Goal: Information Seeking & Learning: Learn about a topic

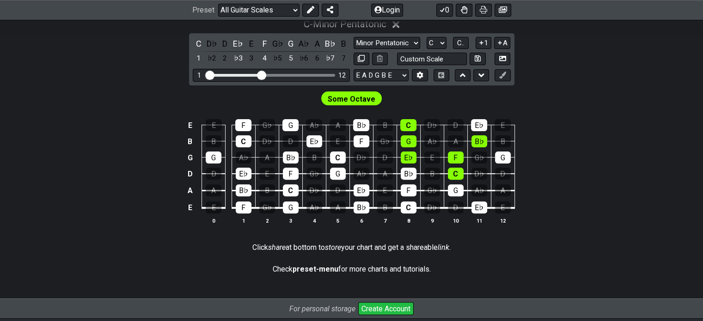
scroll to position [231, 0]
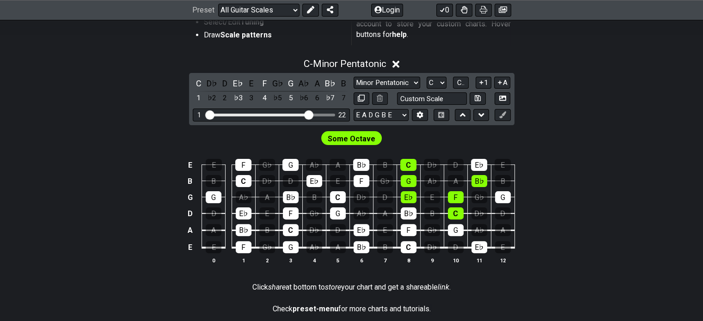
drag, startPoint x: 264, startPoint y: 116, endPoint x: 308, endPoint y: 112, distance: 43.6
click at [308, 114] on input "Visible fret range" at bounding box center [271, 114] width 131 height 0
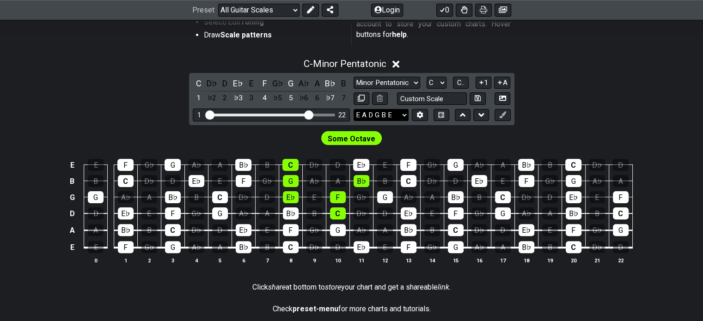
click at [403, 119] on select "E A D G B E E A D G B E E A D G B E B E A D F♯ B A D G C E A D A D G B E E♭ A♭ …" at bounding box center [381, 115] width 55 height 12
click at [416, 116] on button at bounding box center [420, 115] width 16 height 12
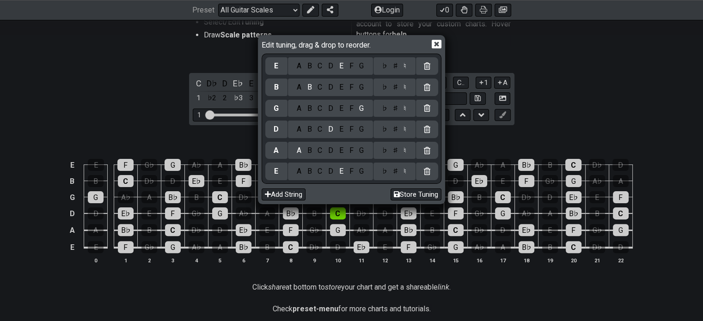
click at [438, 46] on icon at bounding box center [437, 44] width 10 height 10
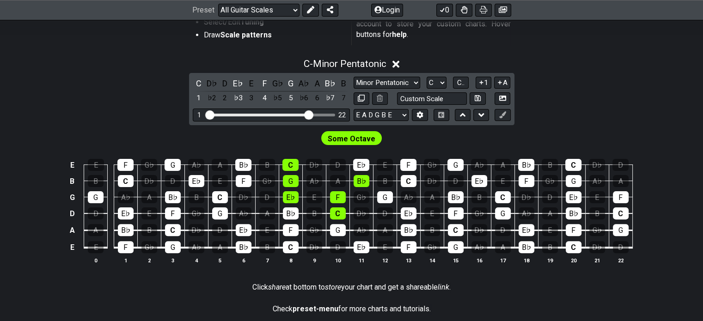
click at [422, 80] on div "Minor Pentatonic Root Minor Pentatonic Major Pentatonic Minor Blues Major Blues…" at bounding box center [432, 83] width 157 height 12
click at [418, 80] on select "Minor Pentatonic Root Minor Pentatonic Major Pentatonic Minor Blues Major Blues…" at bounding box center [387, 83] width 67 height 12
click at [437, 82] on select "A♭ A A♯ B♭ B C C♯ D♭ D D♯ E♭ E F F♯ G♭ G G♯" at bounding box center [437, 83] width 20 height 12
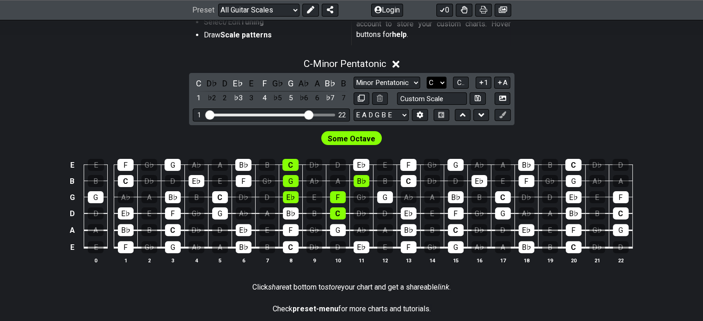
click at [438, 80] on select "A♭ A A♯ B♭ B C C♯ D♭ D D♯ E♭ E F F♯ G♭ G G♯" at bounding box center [437, 83] width 20 height 12
select select "A"
click at [427, 77] on select "A♭ A A♯ B♭ B C C♯ D♭ D D♯ E♭ E F F♯ G♭ G G♯" at bounding box center [437, 83] width 20 height 12
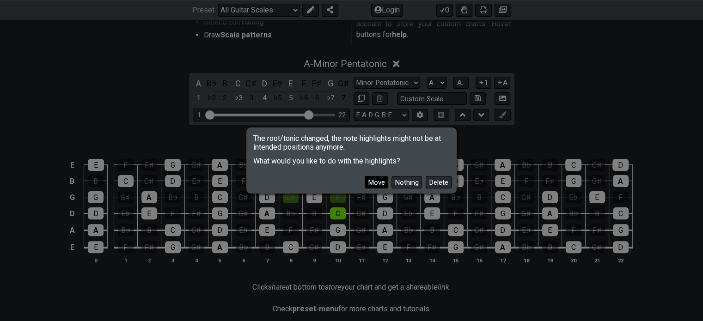
click at [383, 186] on button "Move" at bounding box center [377, 182] width 24 height 12
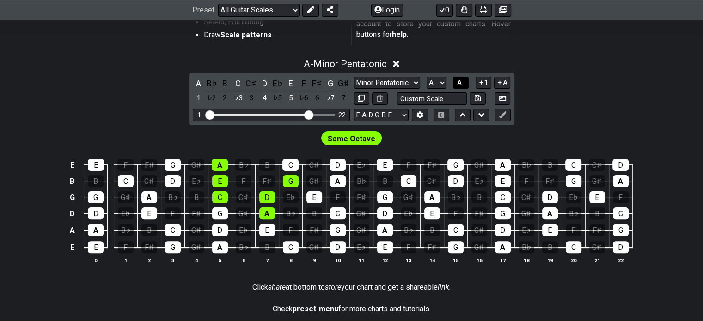
click at [460, 80] on span "A.." at bounding box center [460, 83] width 7 height 8
click at [458, 80] on span "1..7" at bounding box center [460, 83] width 11 height 8
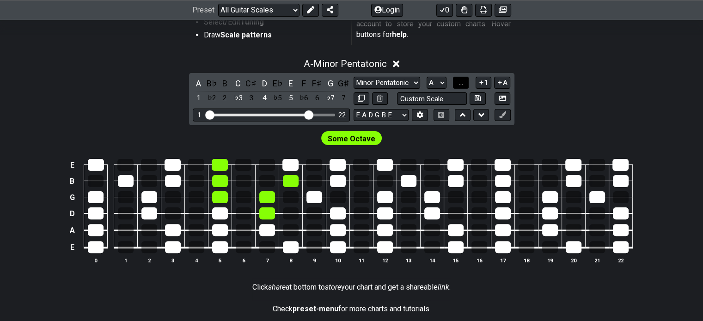
click at [457, 84] on button "..." at bounding box center [461, 83] width 16 height 12
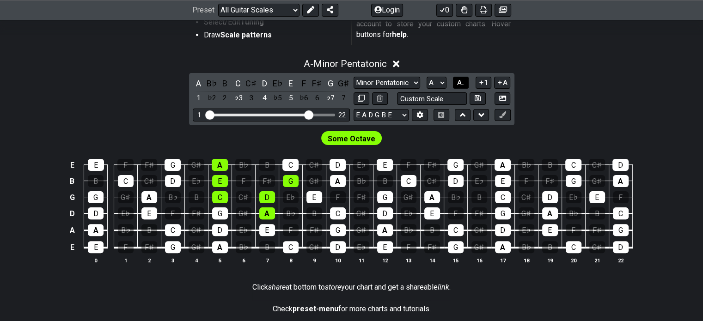
click at [457, 84] on span "A.." at bounding box center [460, 83] width 7 height 8
click at [457, 84] on span "1..7" at bounding box center [460, 83] width 11 height 8
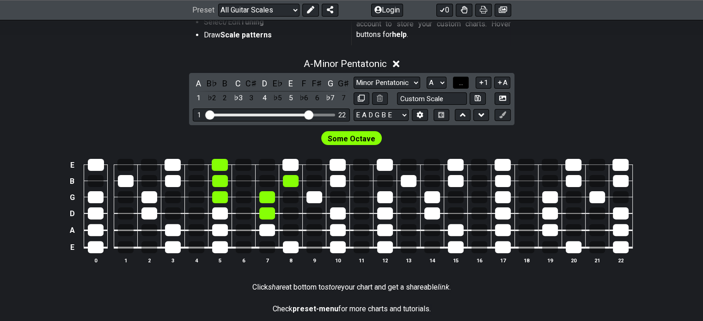
click at [457, 84] on button "..." at bounding box center [461, 83] width 16 height 12
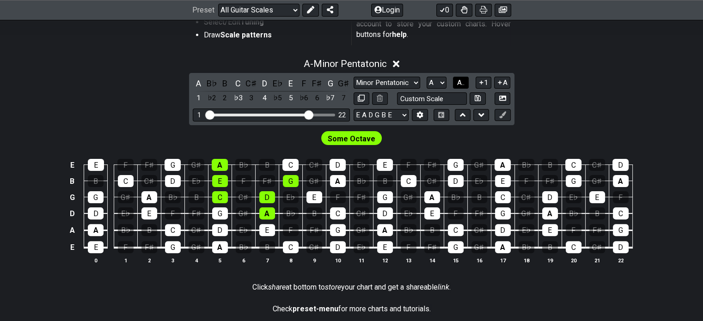
click at [457, 84] on span "A.." at bounding box center [460, 83] width 7 height 8
click at [457, 84] on span "1..7" at bounding box center [460, 83] width 11 height 8
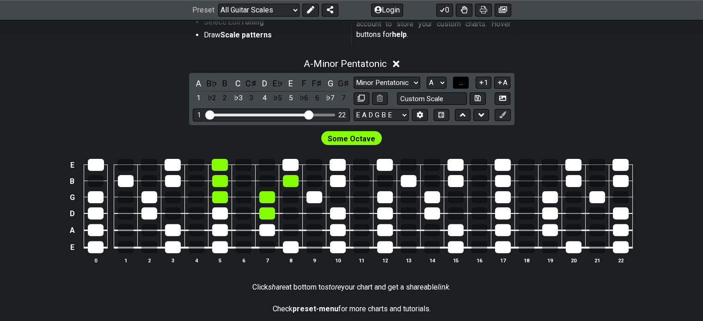
click at [457, 84] on button "..." at bounding box center [461, 83] width 16 height 12
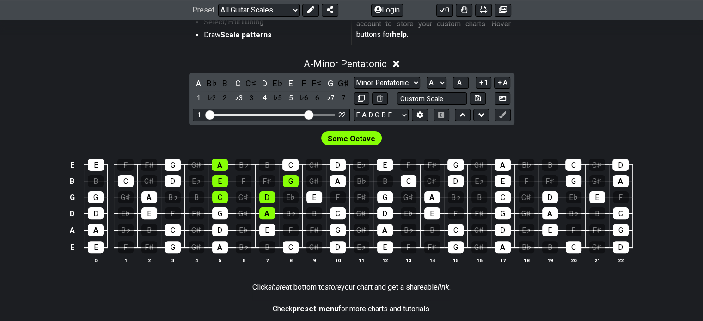
click at [478, 82] on icon at bounding box center [481, 82] width 9 height 7
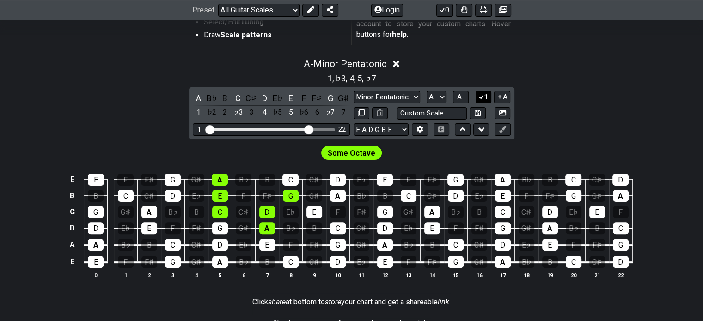
click at [483, 97] on icon at bounding box center [481, 96] width 9 height 7
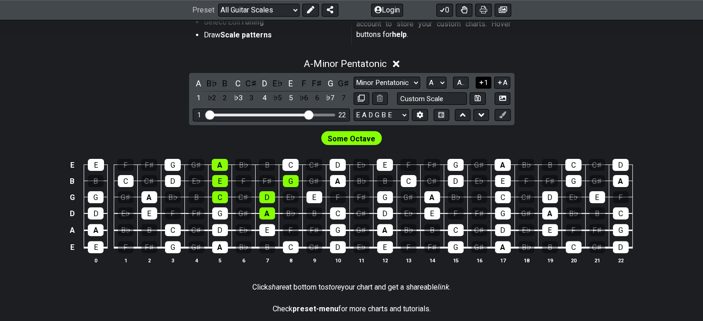
click at [481, 82] on icon at bounding box center [481, 82] width 4 height 4
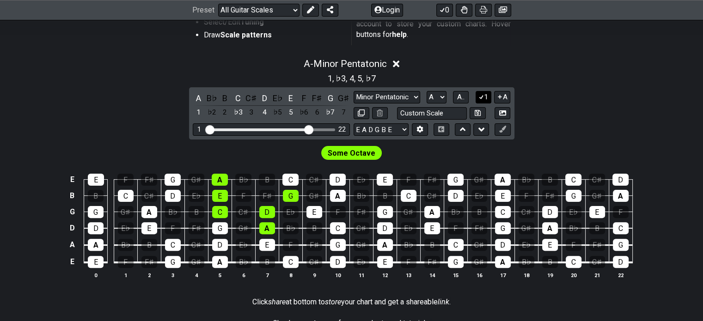
click at [483, 92] on button "1" at bounding box center [484, 97] width 16 height 12
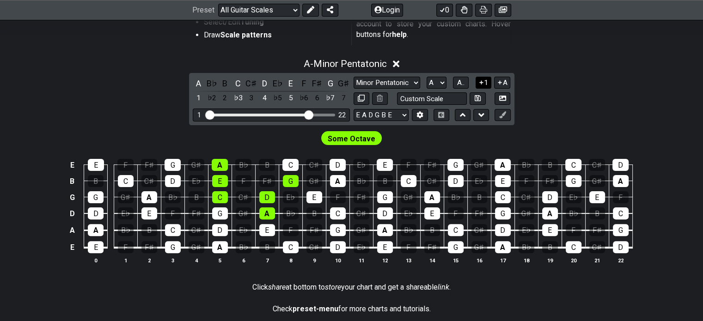
click at [484, 80] on button "1" at bounding box center [484, 83] width 16 height 12
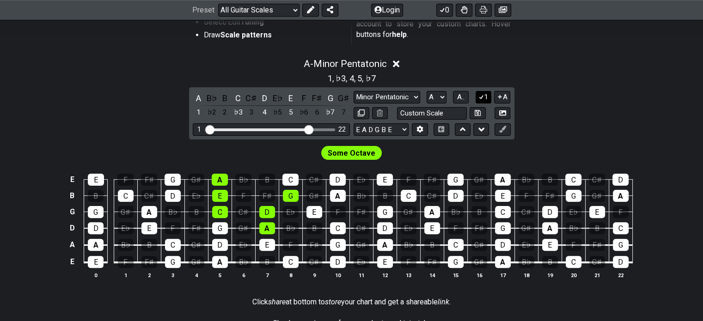
click at [482, 96] on icon at bounding box center [481, 96] width 9 height 7
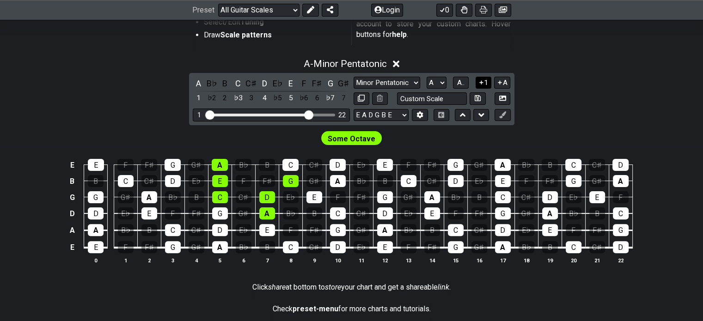
click at [481, 82] on icon at bounding box center [481, 82] width 4 height 4
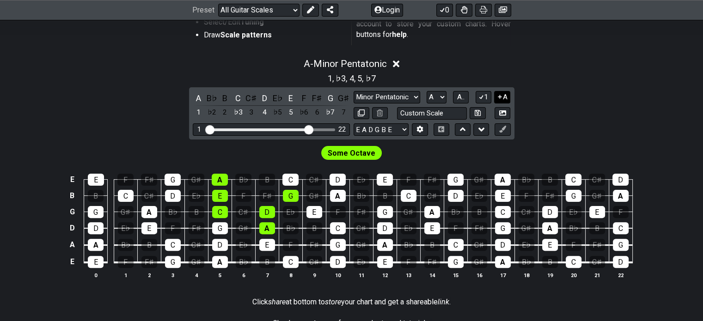
click at [497, 95] on icon at bounding box center [499, 96] width 9 height 7
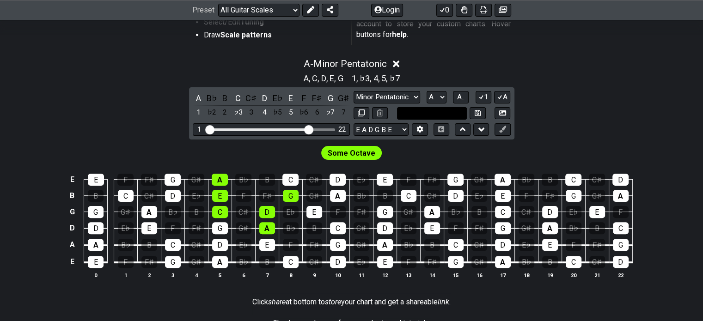
click at [445, 109] on input "text" at bounding box center [432, 113] width 70 height 12
type input "Custom Scale"
click at [529, 109] on div "A - Minor Pentatonic A , C , D , E , G 1 , ♭3 , 4 , 5 , ♭7 A B♭ B C C♯ D E♭ E F…" at bounding box center [351, 172] width 703 height 239
click at [442, 130] on icon at bounding box center [441, 129] width 6 height 6
click at [458, 129] on button at bounding box center [463, 129] width 16 height 12
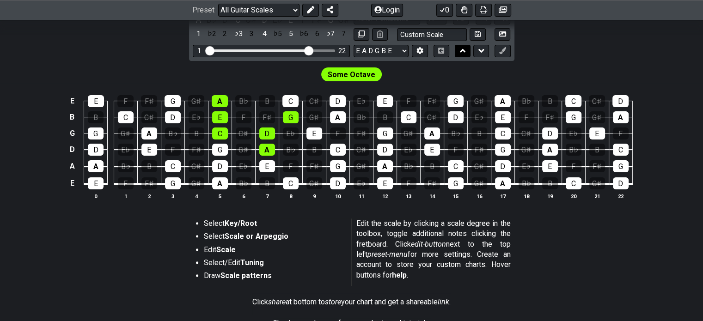
scroll to position [152, 0]
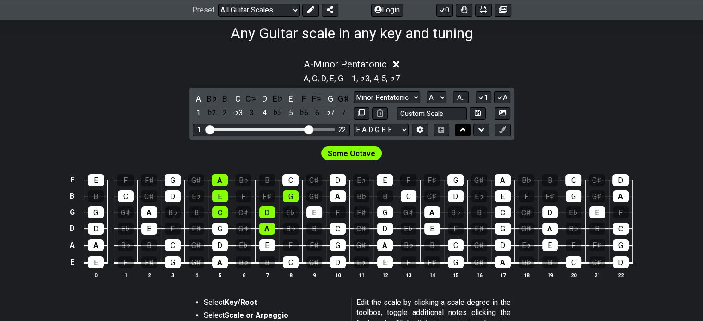
click at [458, 129] on button at bounding box center [463, 130] width 16 height 12
click at [475, 129] on button at bounding box center [481, 130] width 16 height 12
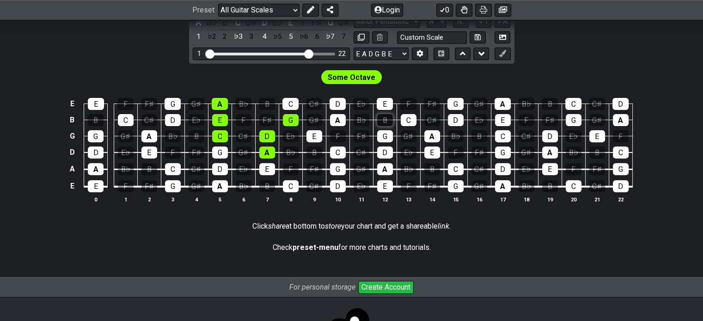
scroll to position [291, 0]
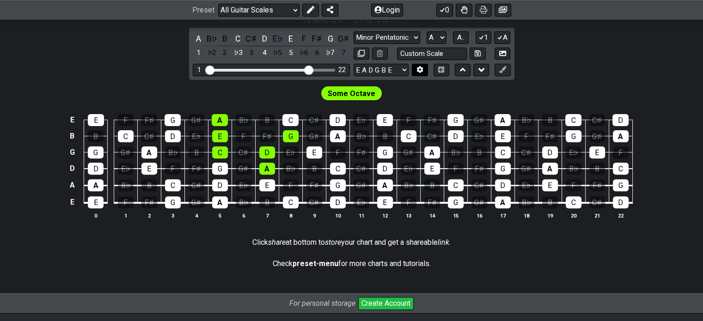
click at [413, 72] on button at bounding box center [420, 70] width 16 height 12
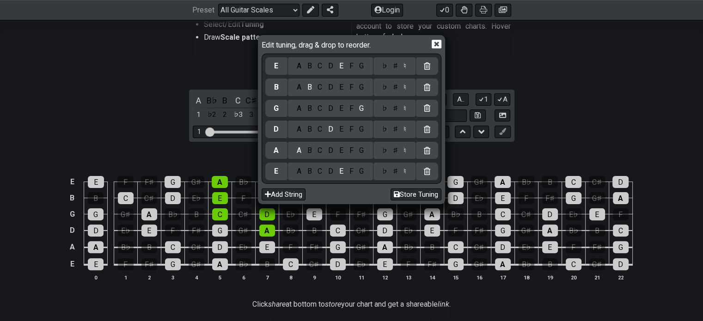
scroll to position [215, 0]
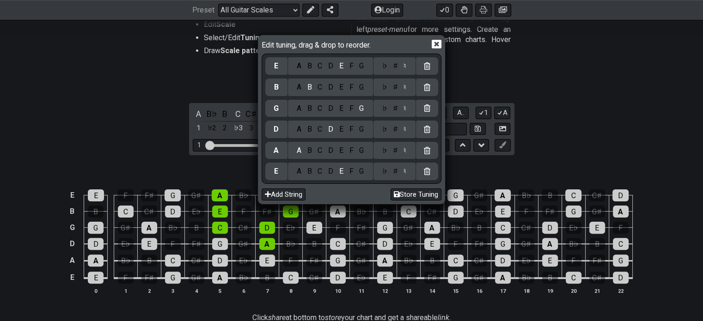
click at [396, 68] on div "♯" at bounding box center [395, 66] width 11 height 10
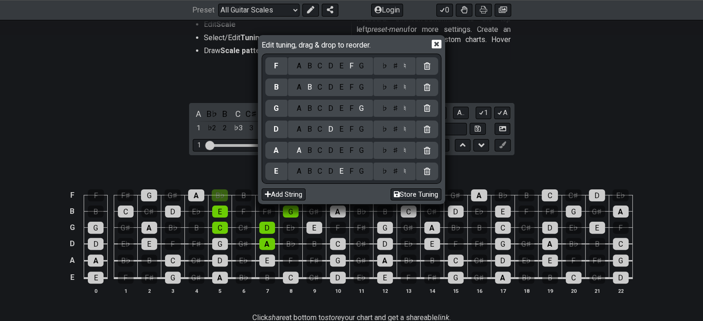
click at [386, 65] on div "♭" at bounding box center [384, 66] width 11 height 10
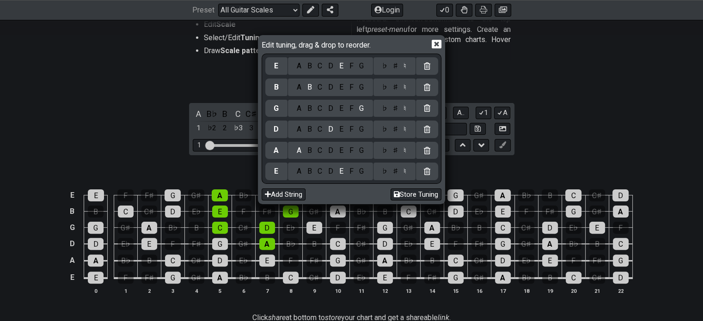
click at [394, 64] on div "♯" at bounding box center [395, 66] width 11 height 10
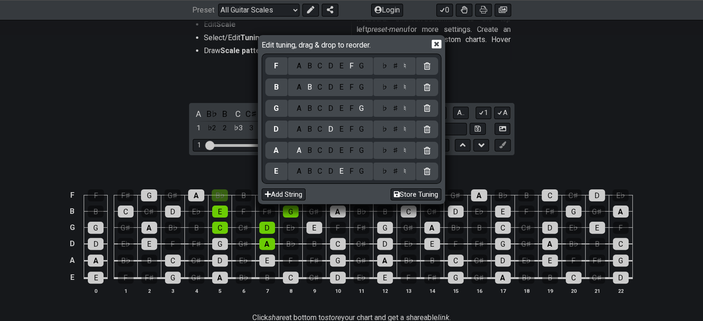
click at [405, 62] on div "♮" at bounding box center [405, 66] width 9 height 10
click at [406, 66] on div "♮" at bounding box center [405, 66] width 9 height 10
click at [435, 44] on icon at bounding box center [437, 44] width 10 height 10
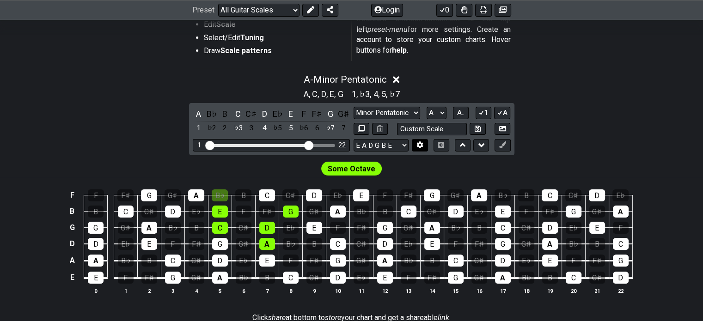
click at [417, 143] on icon at bounding box center [420, 145] width 6 height 7
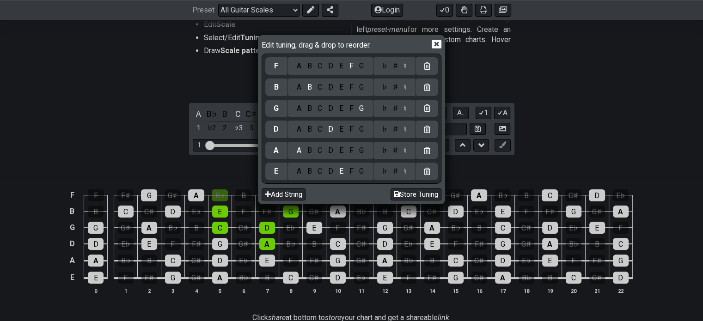
click at [576, 89] on div "Edit tuning, drag & drop to reorder. F A B C D E F G ♭ ♯ ♮ B A B C D E F G ♭ ♯ …" at bounding box center [351, 160] width 703 height 321
click at [434, 46] on icon at bounding box center [437, 44] width 10 height 10
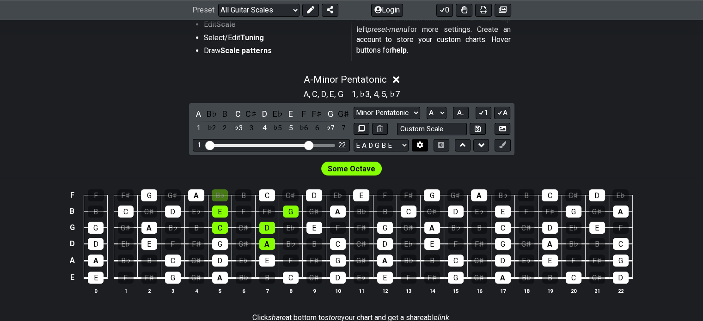
click at [421, 146] on icon at bounding box center [420, 145] width 6 height 7
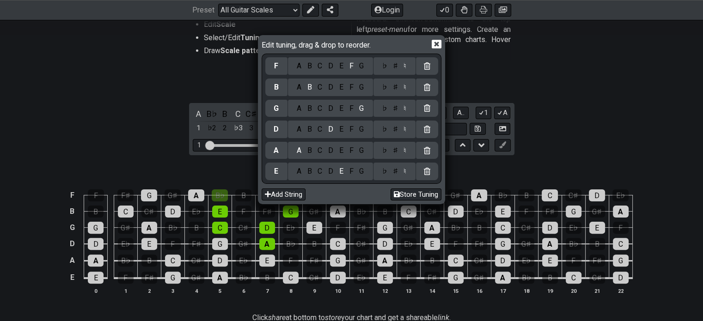
click at [396, 66] on div "♯" at bounding box center [395, 66] width 11 height 10
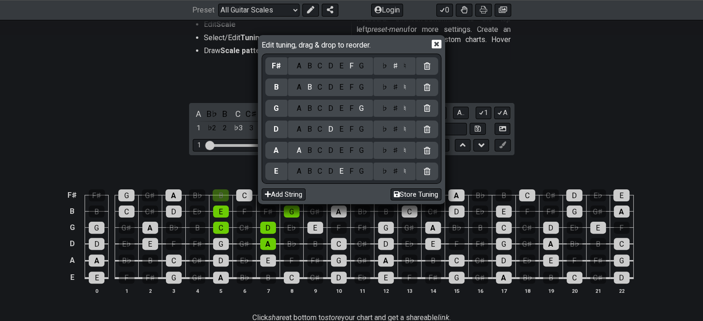
click at [388, 66] on div "♭" at bounding box center [384, 66] width 11 height 10
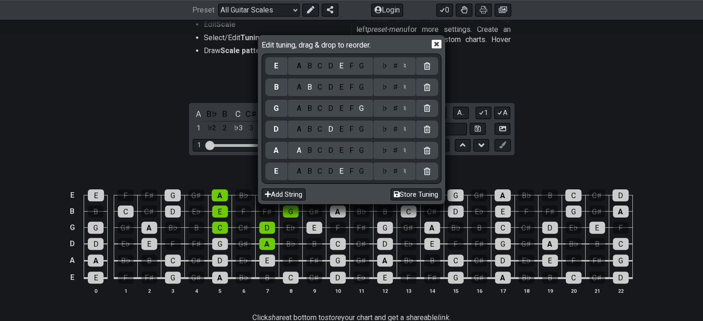
click at [405, 65] on div "♮" at bounding box center [405, 66] width 9 height 10
click at [406, 68] on div "♮" at bounding box center [405, 66] width 9 height 10
click at [439, 44] on icon at bounding box center [437, 44] width 10 height 9
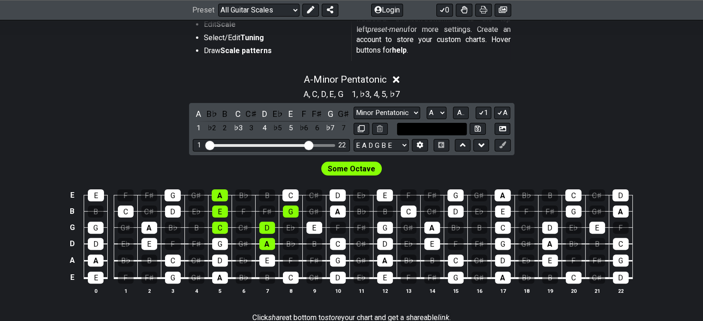
click at [447, 127] on input "text" at bounding box center [432, 129] width 70 height 12
click at [457, 127] on input "text" at bounding box center [432, 129] width 70 height 12
type input "Custom Scale"
click at [543, 138] on div "A - Minor Pentatonic A , C , D , E , G 1 , ♭3 , 4 , 5 , ♭7 A B♭ B C C♯ D E♭ E F…" at bounding box center [351, 187] width 703 height 239
click at [432, 130] on input "text" at bounding box center [432, 129] width 70 height 12
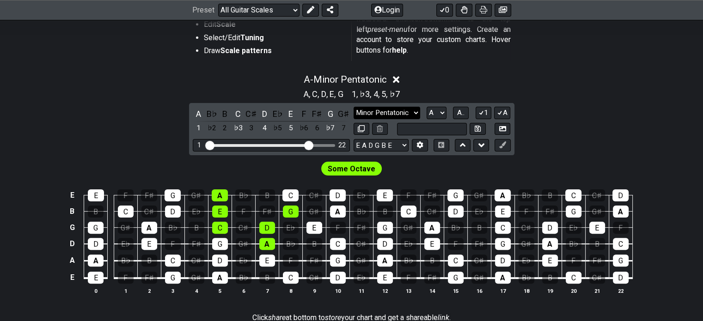
type input "Custom Scale"
click at [399, 110] on select "Minor Pentatonic Root Minor Pentatonic Major Pentatonic Minor Blues Major Blues…" at bounding box center [387, 113] width 67 height 12
click at [354, 107] on select "Minor Pentatonic Root Minor Pentatonic Major Pentatonic Minor Blues Major Blues…" at bounding box center [387, 113] width 67 height 12
click at [396, 116] on select "Minor Pentatonic Root Minor Pentatonic Major Pentatonic Minor Blues Major Blues…" at bounding box center [387, 113] width 67 height 12
click at [354, 107] on select "Minor Pentatonic Root Minor Pentatonic Major Pentatonic Minor Blues Major Blues…" at bounding box center [387, 113] width 67 height 12
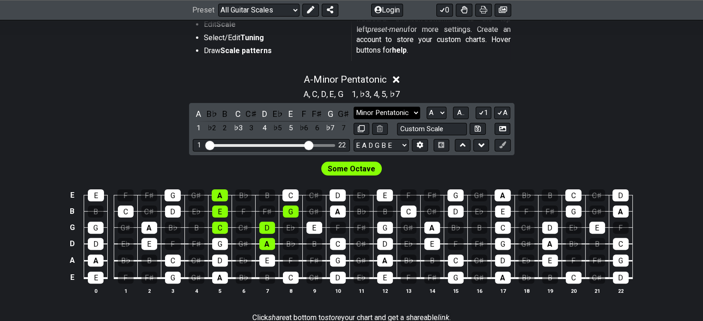
click at [409, 113] on select "Minor Pentatonic Root Minor Pentatonic Major Pentatonic Minor Blues Major Blues…" at bounding box center [387, 113] width 67 height 12
select select "Major Pentatonic"
click at [354, 107] on select "Minor Pentatonic Root Minor Pentatonic Major Pentatonic Minor Blues Major Blues…" at bounding box center [387, 113] width 67 height 12
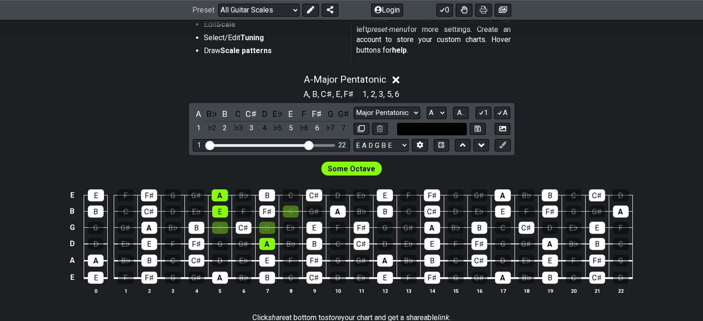
click at [438, 128] on input "text" at bounding box center [432, 129] width 70 height 12
type input "Custom Scale"
click at [410, 110] on select "Minor Pentatonic Root Minor Pentatonic Major Pentatonic Minor Blues Major Blues…" at bounding box center [387, 113] width 67 height 12
click at [354, 107] on select "Minor Pentatonic Root Minor Pentatonic Major Pentatonic Minor Blues Major Blues…" at bounding box center [387, 113] width 67 height 12
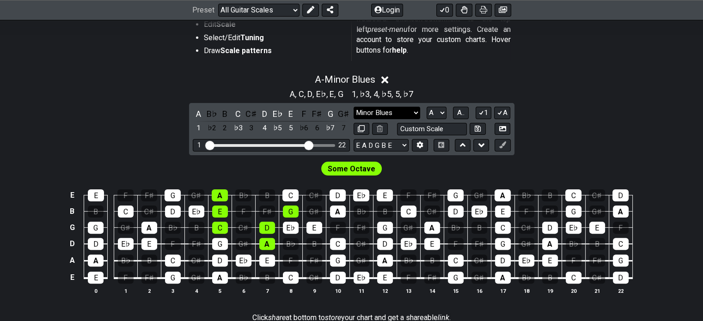
click at [409, 114] on select "Minor Pentatonic Root Minor Pentatonic Major Pentatonic Minor Blues Major Blues…" at bounding box center [387, 113] width 67 height 12
select select "Minor Pentatonic"
click at [354, 107] on select "Minor Pentatonic Root Minor Pentatonic Major Pentatonic Minor Blues Major Blues…" at bounding box center [387, 113] width 67 height 12
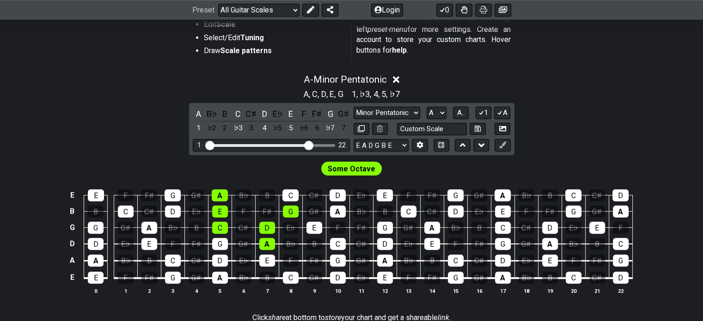
scroll to position [262, 0]
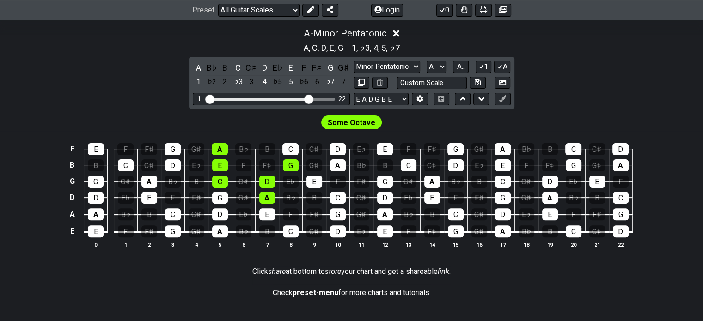
click at [360, 123] on span "Some Octave" at bounding box center [352, 122] width 48 height 13
click at [359, 126] on span "Some Octave" at bounding box center [352, 122] width 48 height 13
click at [353, 123] on span "Some Octave" at bounding box center [352, 122] width 48 height 13
click at [439, 67] on select "A♭ A A♯ B♭ B C C♯ D♭ D D♯ E♭ E F F♯ G♭ G G♯" at bounding box center [437, 67] width 20 height 12
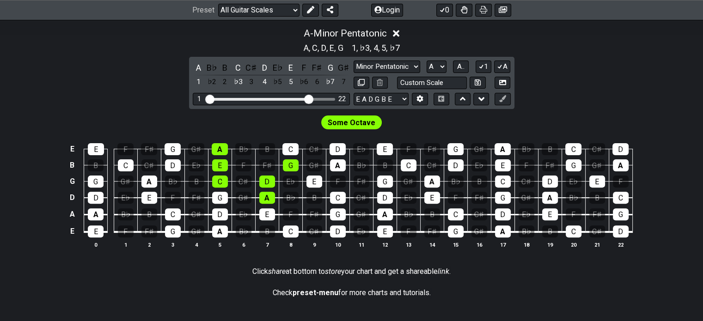
drag, startPoint x: 439, startPoint y: 67, endPoint x: 447, endPoint y: 66, distance: 8.0
click at [439, 67] on select "A♭ A A♯ B♭ B C C♯ D♭ D D♯ E♭ E F F♯ G♭ G G♯" at bounding box center [437, 67] width 20 height 12
click at [454, 66] on button "A.." at bounding box center [461, 67] width 16 height 12
click at [457, 66] on span "1..7" at bounding box center [460, 66] width 11 height 8
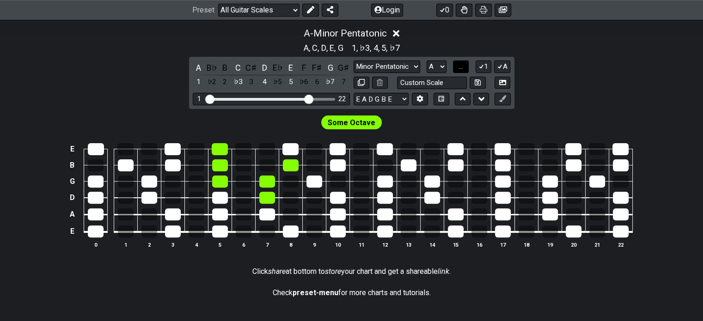
click at [457, 66] on button "..." at bounding box center [461, 67] width 16 height 12
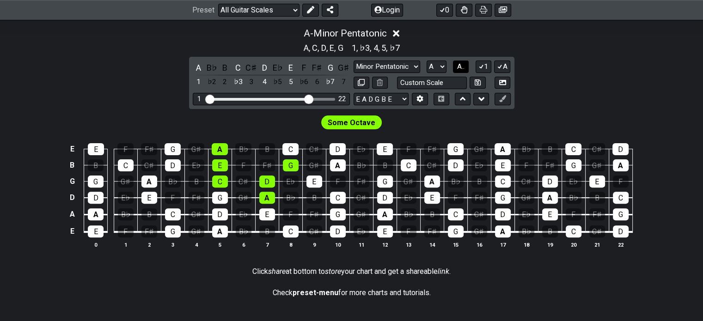
click at [457, 66] on span "A.." at bounding box center [460, 66] width 7 height 8
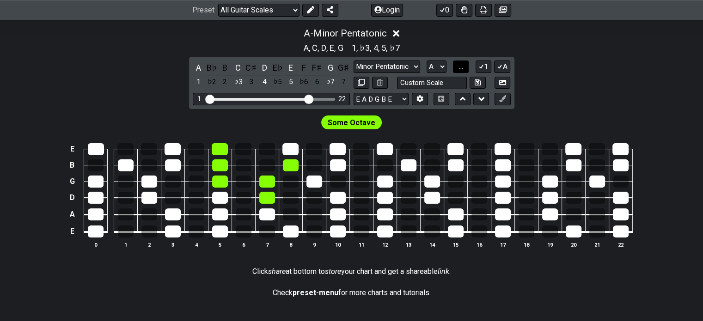
click at [456, 66] on button "..." at bounding box center [461, 67] width 16 height 12
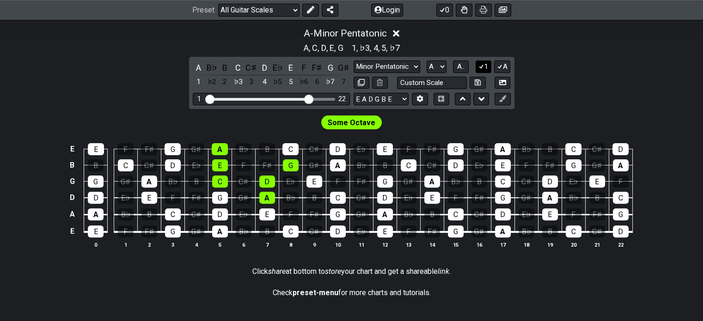
click at [482, 64] on icon at bounding box center [481, 66] width 9 height 7
click at [481, 65] on icon at bounding box center [481, 66] width 4 height 4
click at [502, 63] on icon at bounding box center [499, 66] width 9 height 7
click at [501, 63] on icon at bounding box center [499, 66] width 9 height 7
drag, startPoint x: 307, startPoint y: 98, endPoint x: 316, endPoint y: 97, distance: 9.3
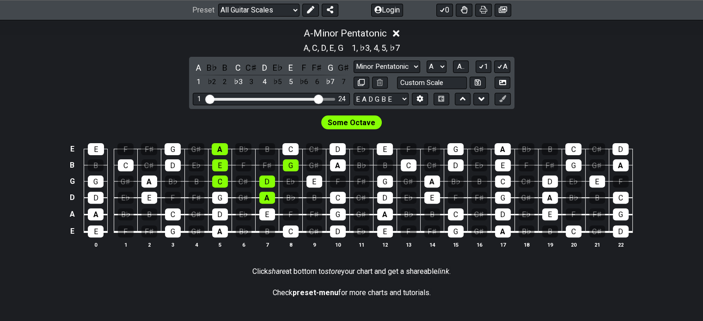
click at [316, 98] on input "Visible fret range" at bounding box center [271, 98] width 131 height 0
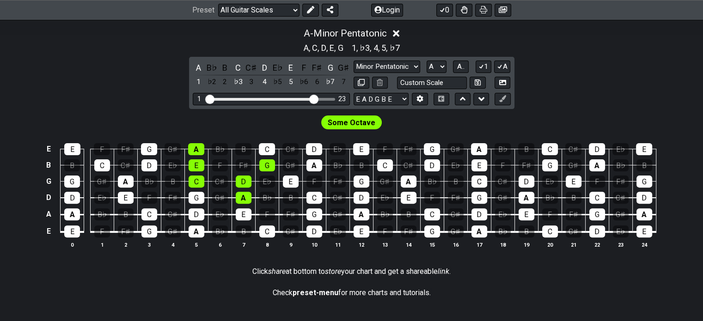
click at [314, 98] on input "Visible fret range" at bounding box center [271, 98] width 131 height 0
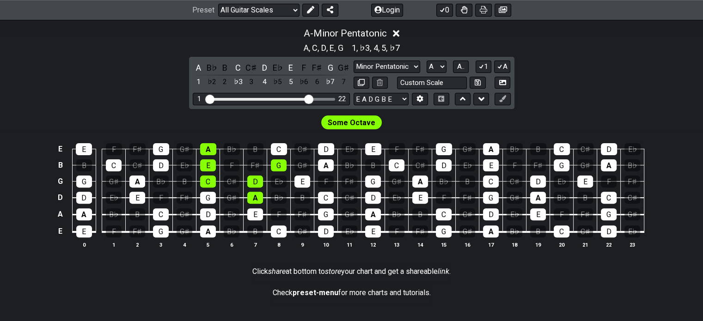
click at [310, 98] on input "Visible fret range" at bounding box center [271, 98] width 131 height 0
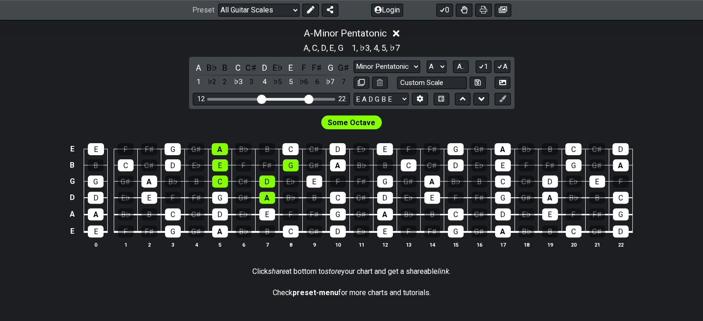
drag, startPoint x: 207, startPoint y: 97, endPoint x: 261, endPoint y: 101, distance: 54.7
click at [261, 98] on input "Visible fret range" at bounding box center [271, 98] width 131 height 0
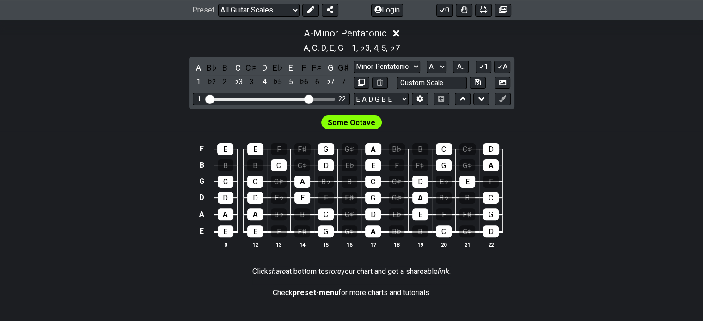
drag, startPoint x: 261, startPoint y: 101, endPoint x: 175, endPoint y: 101, distance: 86.4
click at [206, 98] on input "Visible fret range" at bounding box center [271, 98] width 131 height 0
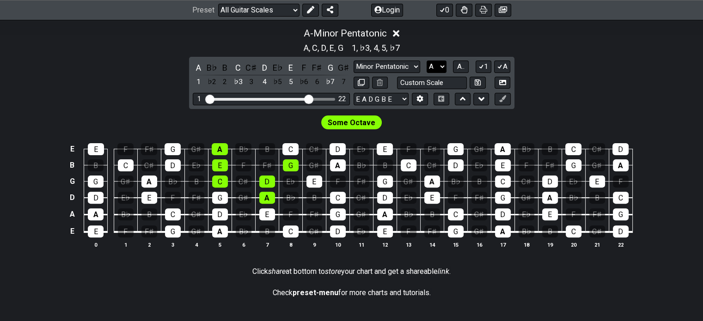
click at [438, 67] on select "A♭ A A♯ B♭ B C C♯ D♭ D D♯ E♭ E F F♯ G♭ G G♯" at bounding box center [437, 67] width 20 height 12
click at [466, 64] on button "A.." at bounding box center [461, 67] width 16 height 12
click at [462, 66] on span "1..7" at bounding box center [460, 66] width 11 height 8
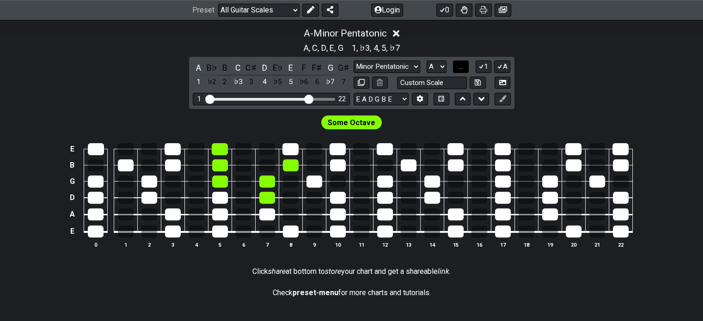
click at [462, 66] on span "..." at bounding box center [461, 66] width 4 height 8
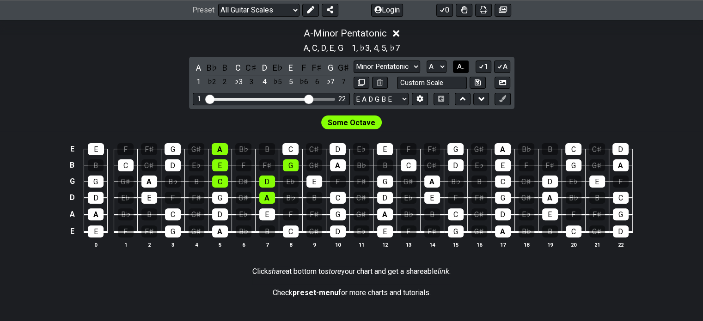
click at [458, 64] on span "A.." at bounding box center [460, 66] width 7 height 8
click at [459, 66] on span "1..7" at bounding box center [460, 66] width 11 height 8
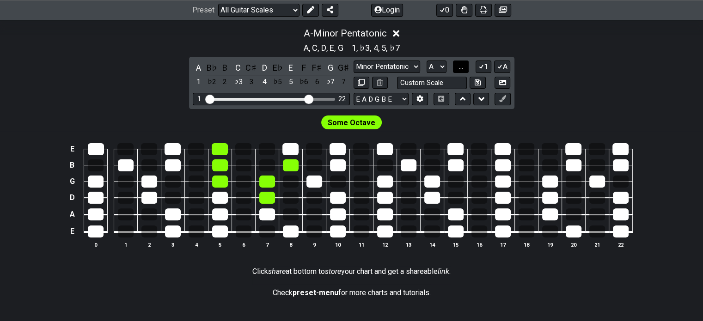
click at [459, 66] on span "..." at bounding box center [461, 66] width 4 height 8
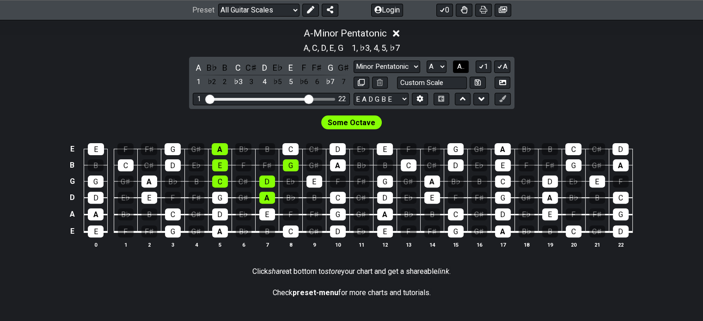
click at [459, 66] on span "A.." at bounding box center [460, 66] width 7 height 8
click at [459, 66] on span "1..7" at bounding box center [460, 66] width 11 height 8
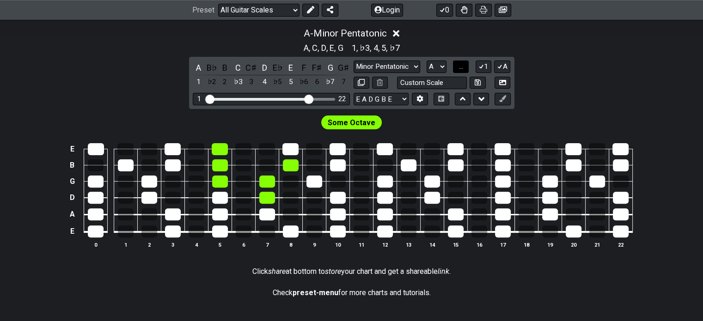
click at [459, 66] on span "..." at bounding box center [461, 66] width 4 height 8
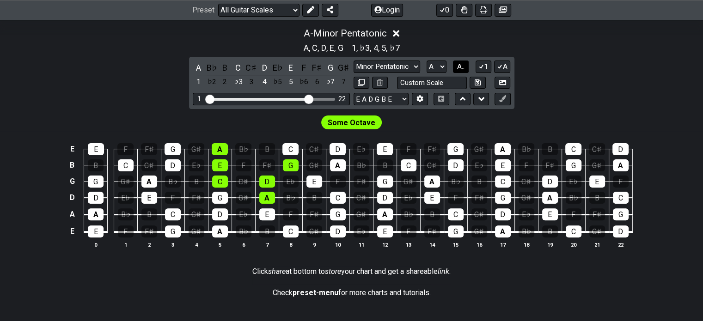
click at [459, 66] on span "A.." at bounding box center [460, 66] width 7 height 8
click at [459, 66] on span "1..7" at bounding box center [460, 66] width 11 height 8
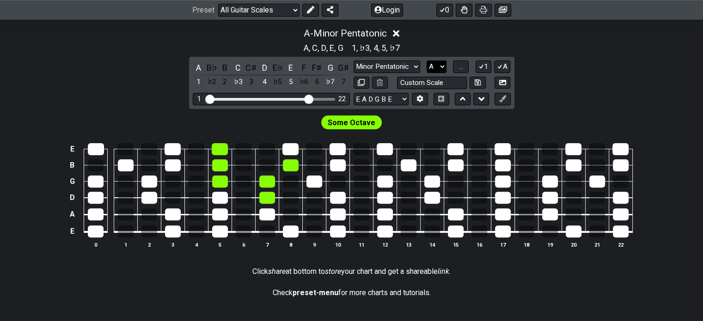
click at [439, 65] on select "A♭ A A♯ B♭ B C C♯ D♭ D D♯ E♭ E F F♯ G♭ G G♯" at bounding box center [437, 67] width 20 height 12
click at [439, 66] on select "A♭ A A♯ B♭ B C C♯ D♭ D D♯ E♭ E F F♯ G♭ G G♯" at bounding box center [437, 67] width 20 height 12
click at [490, 65] on button "1" at bounding box center [484, 67] width 16 height 12
click at [482, 67] on icon at bounding box center [481, 66] width 4 height 4
click at [499, 66] on icon at bounding box center [499, 66] width 9 height 7
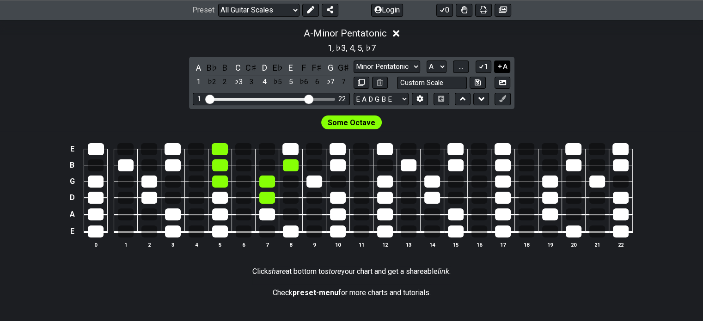
click at [499, 66] on icon at bounding box center [500, 66] width 4 height 4
click at [453, 64] on button "..." at bounding box center [461, 67] width 16 height 12
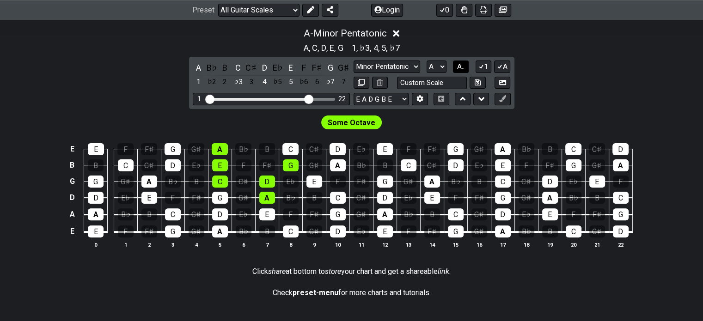
click at [453, 64] on button "A.." at bounding box center [461, 67] width 16 height 12
click at [453, 64] on button "1..7" at bounding box center [461, 67] width 18 height 12
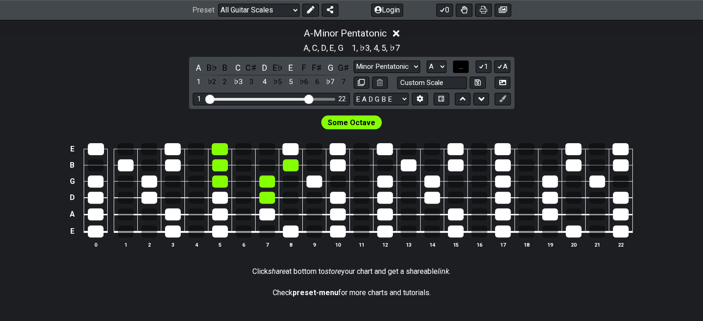
click at [453, 64] on button "..." at bounding box center [461, 67] width 16 height 12
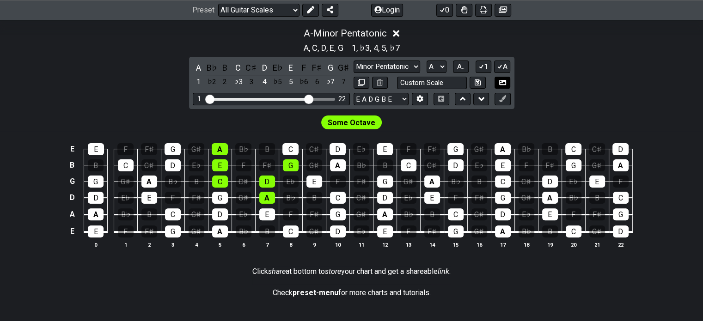
click at [501, 81] on icon at bounding box center [502, 82] width 7 height 7
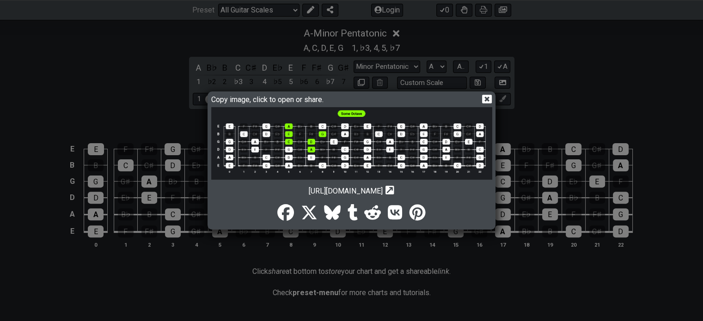
click at [394, 190] on icon at bounding box center [389, 190] width 9 height 9
click at [394, 190] on icon "Copy url to clipboard" at bounding box center [389, 190] width 9 height 10
drag, startPoint x: 434, startPoint y: 191, endPoint x: 338, endPoint y: 160, distance: 100.8
